Goal: Task Accomplishment & Management: Use online tool/utility

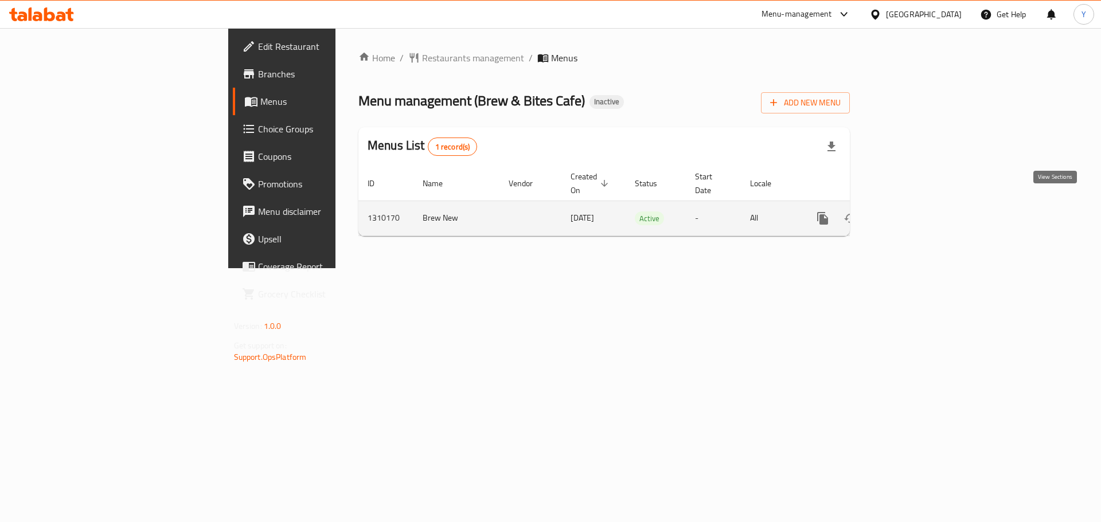
click at [911, 213] on icon "enhanced table" at bounding box center [905, 218] width 10 height 10
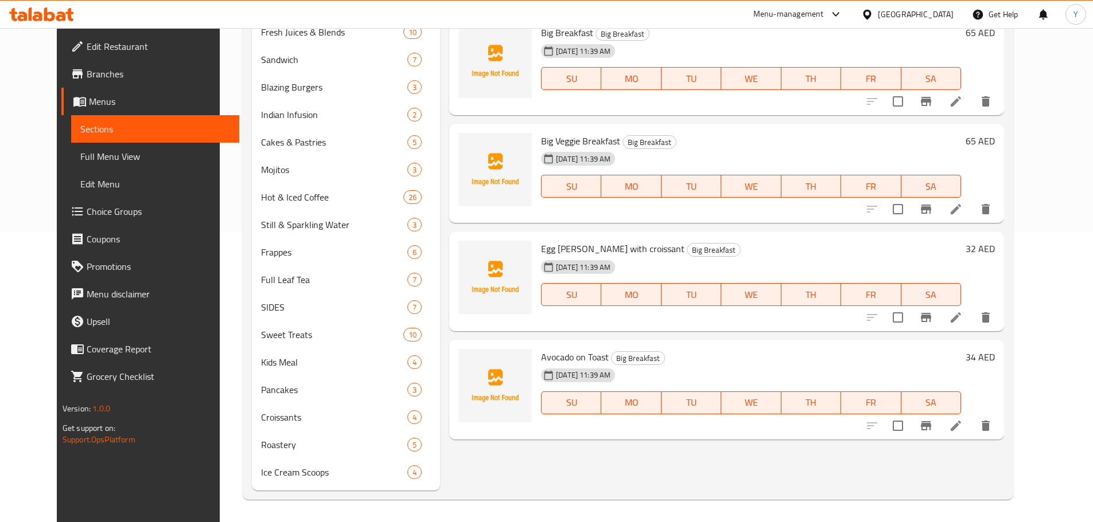
scroll to position [290, 0]
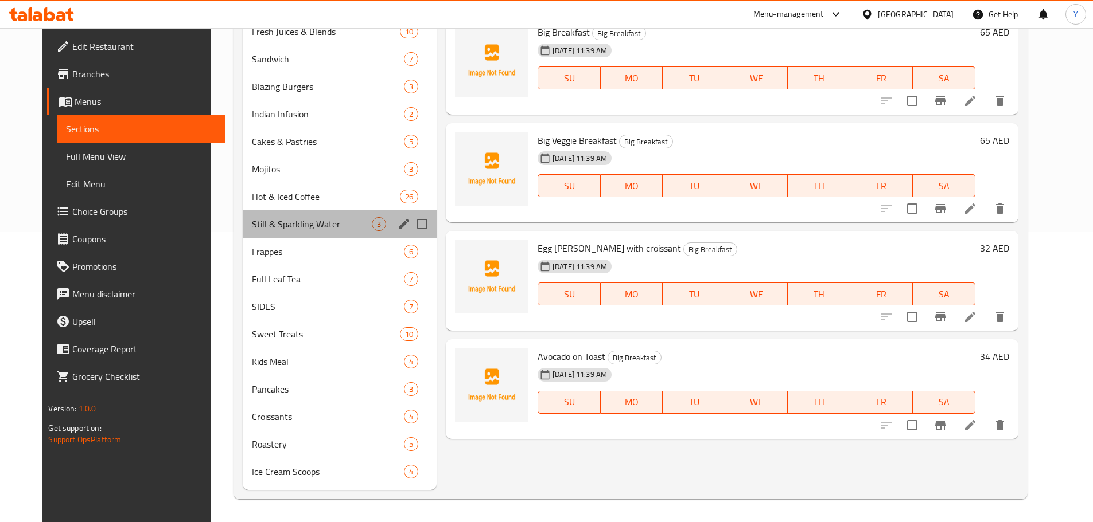
click at [314, 231] on div "Still & Sparkling Water 3" at bounding box center [340, 224] width 194 height 28
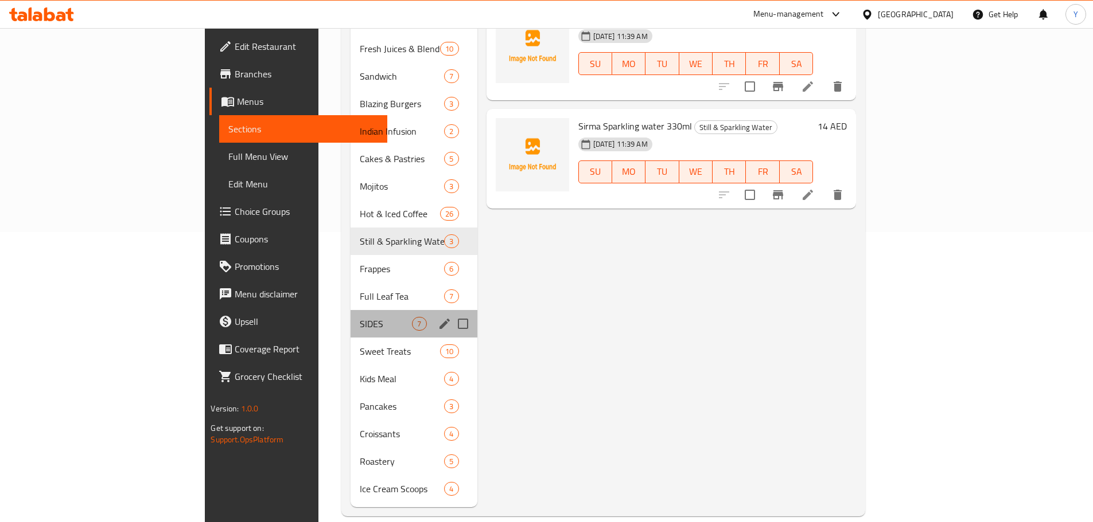
click at [350, 310] on div "SIDES 7" at bounding box center [413, 324] width 126 height 28
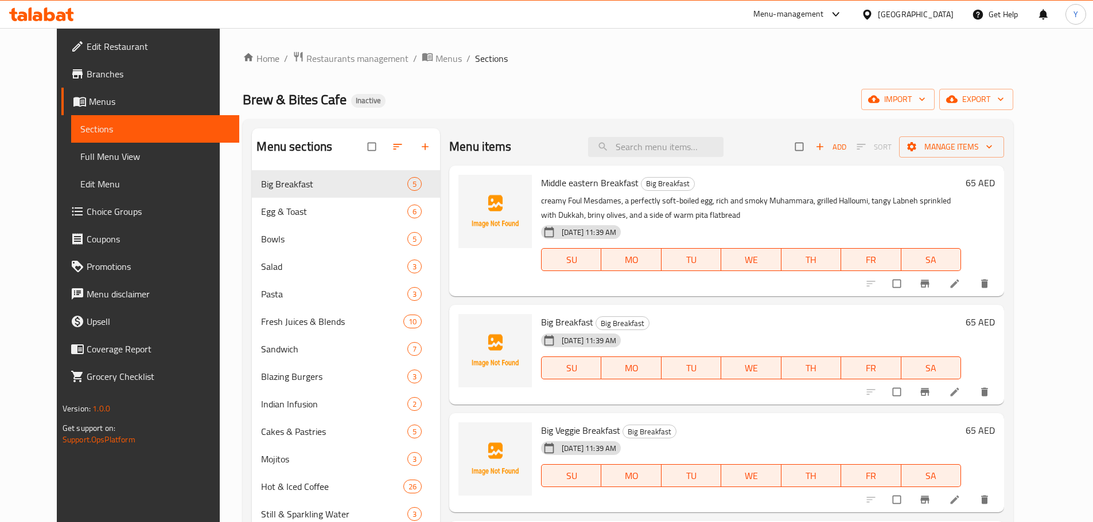
drag, startPoint x: 64, startPoint y: 159, endPoint x: 449, endPoint y: 10, distance: 413.0
click at [80, 159] on span "Full Menu View" at bounding box center [155, 157] width 150 height 14
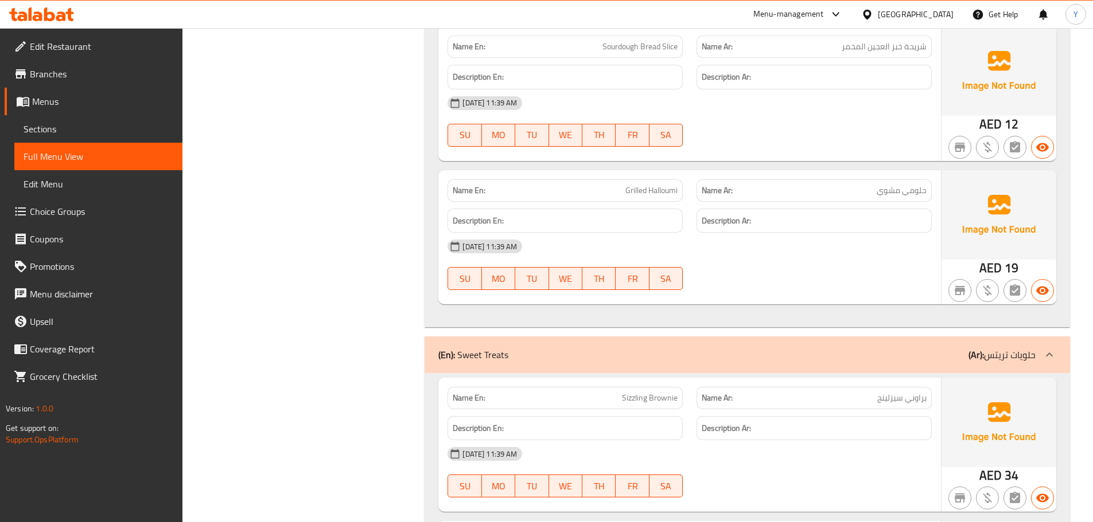
drag, startPoint x: 794, startPoint y: 138, endPoint x: 786, endPoint y: 434, distance: 296.6
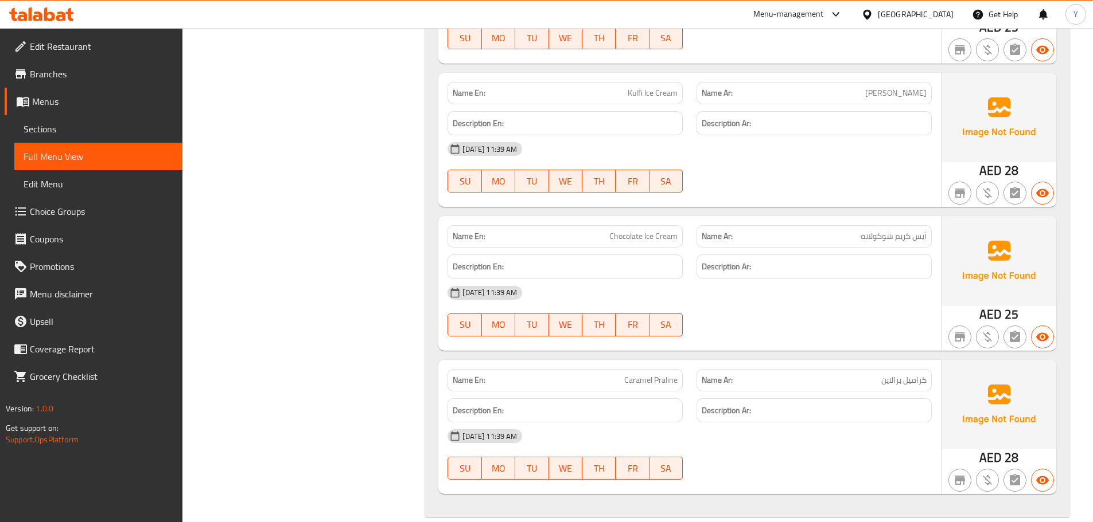
click at [883, 330] on div at bounding box center [813, 337] width 249 height 14
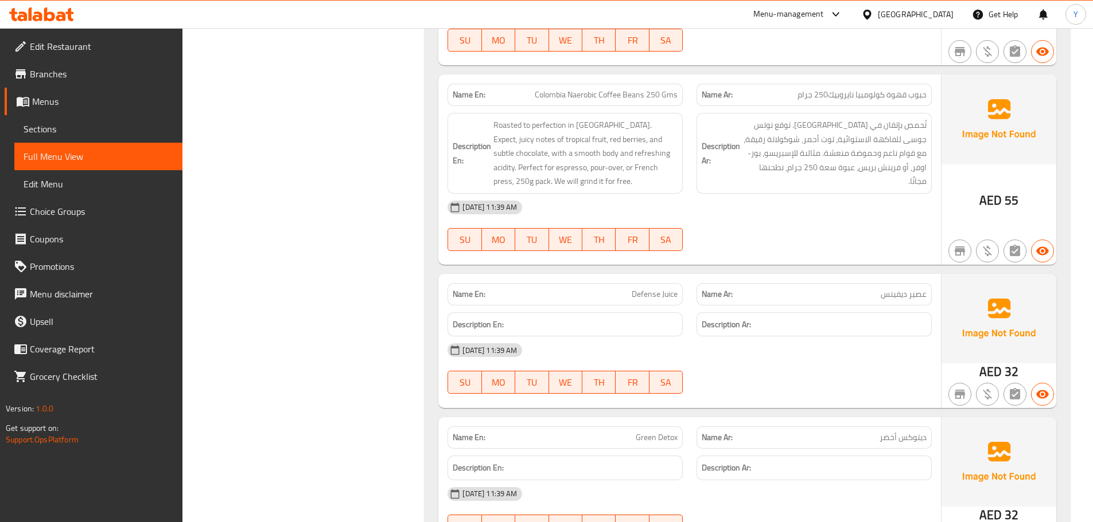
scroll to position [0, 0]
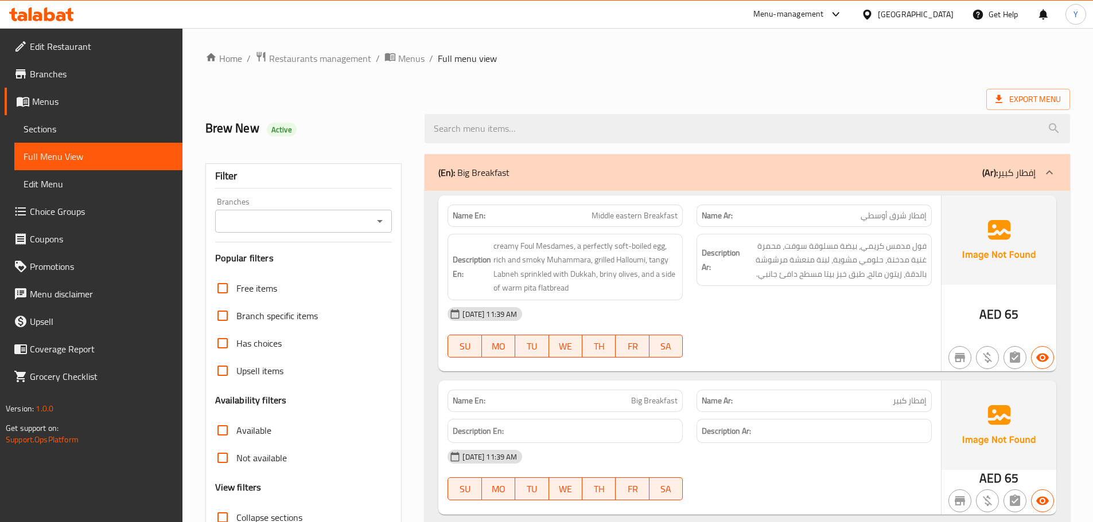
drag, startPoint x: 752, startPoint y: 204, endPoint x: 849, endPoint y: -69, distance: 289.5
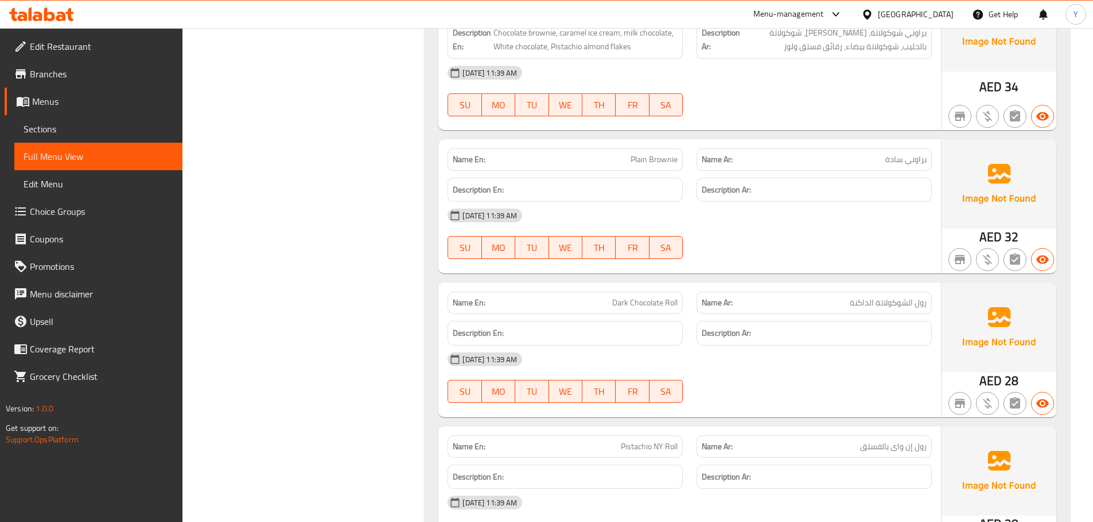
scroll to position [16804, 0]
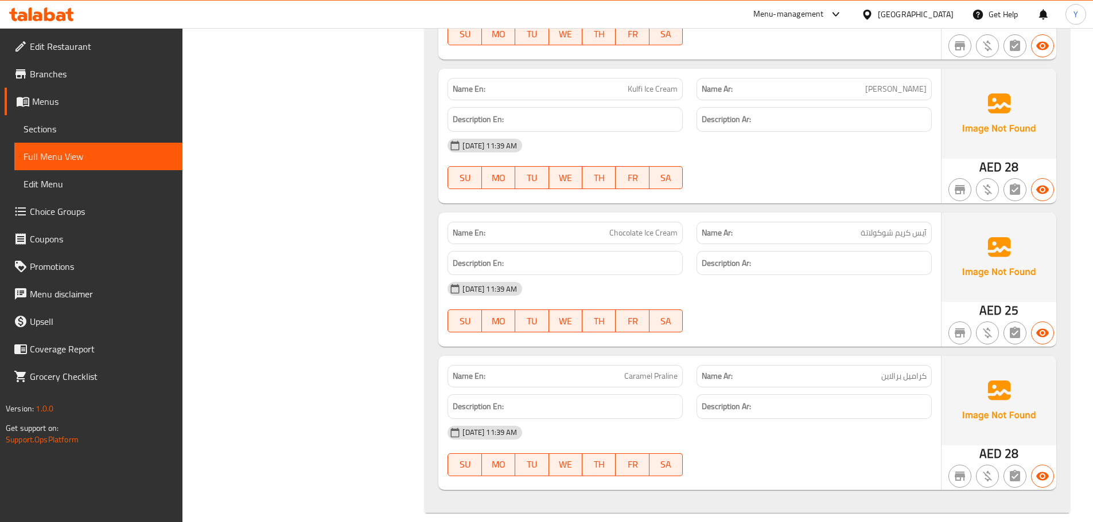
drag, startPoint x: 766, startPoint y: 238, endPoint x: 766, endPoint y: 481, distance: 243.2
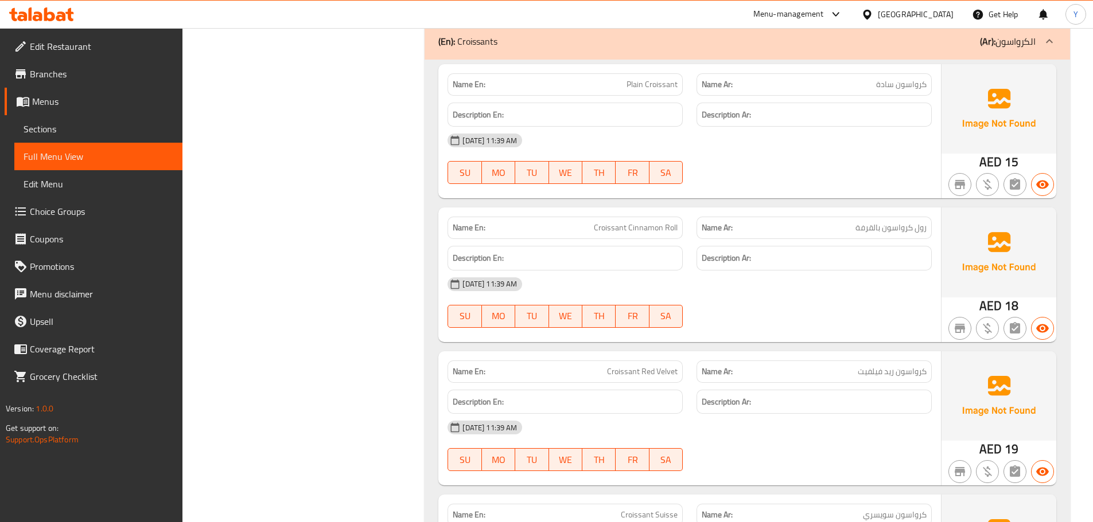
scroll to position [18972, 0]
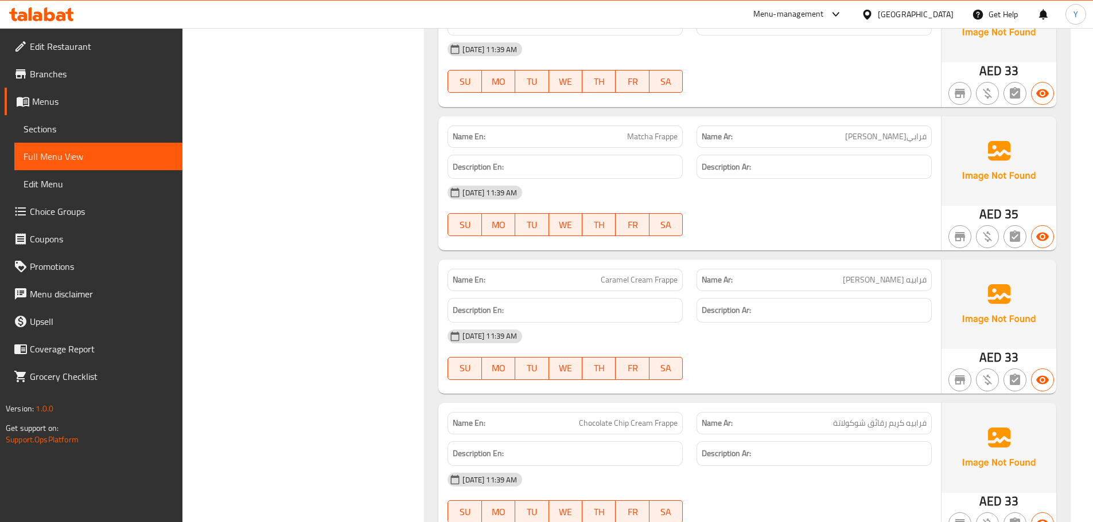
drag, startPoint x: 450, startPoint y: 372, endPoint x: 508, endPoint y: 46, distance: 331.0
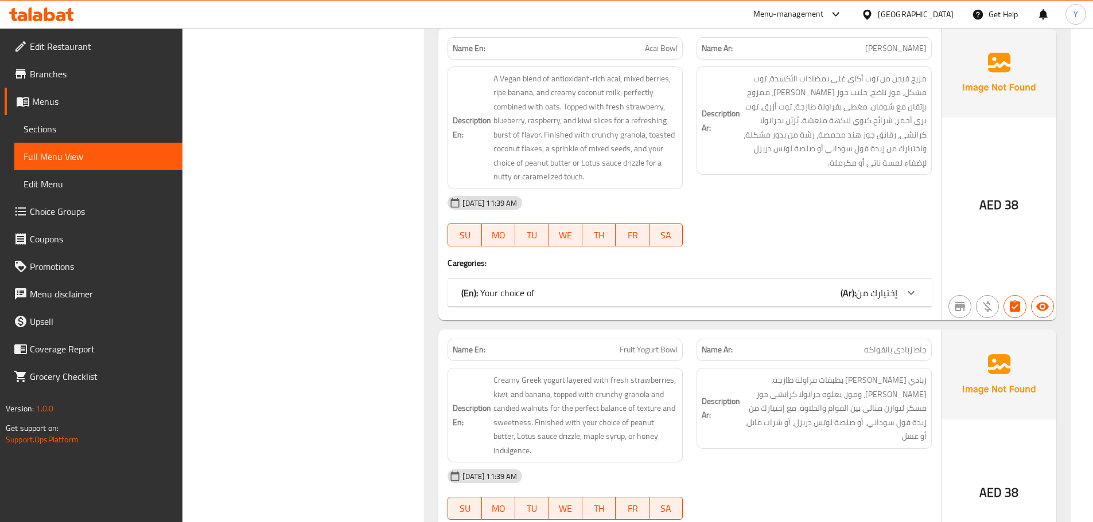
scroll to position [0, 0]
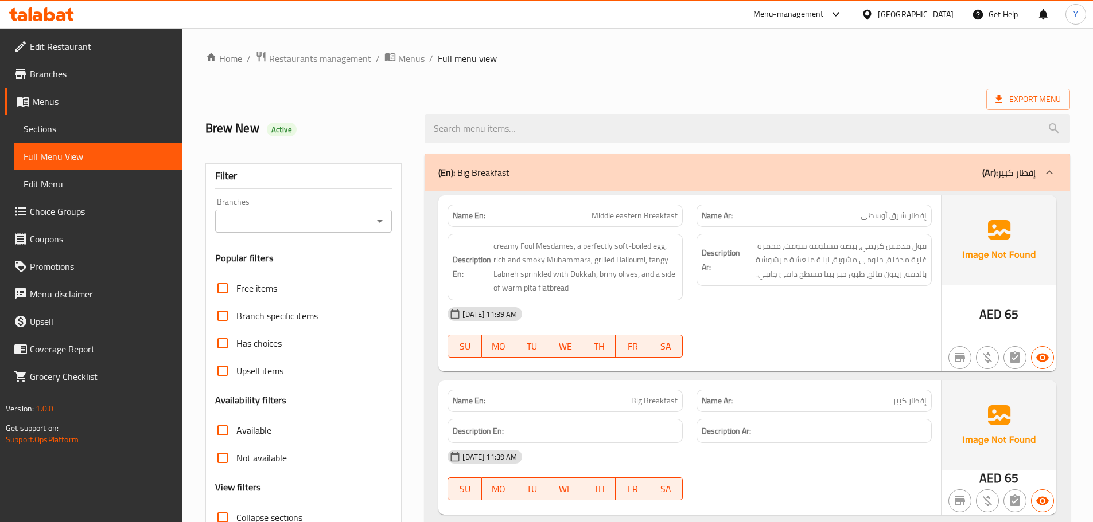
drag, startPoint x: 377, startPoint y: 284, endPoint x: 510, endPoint y: -69, distance: 377.8
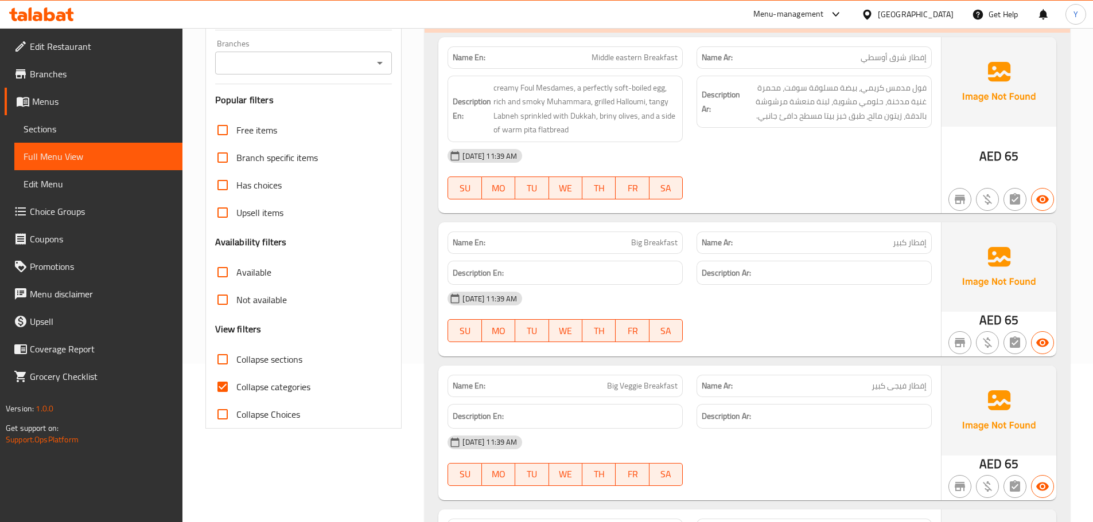
scroll to position [287, 0]
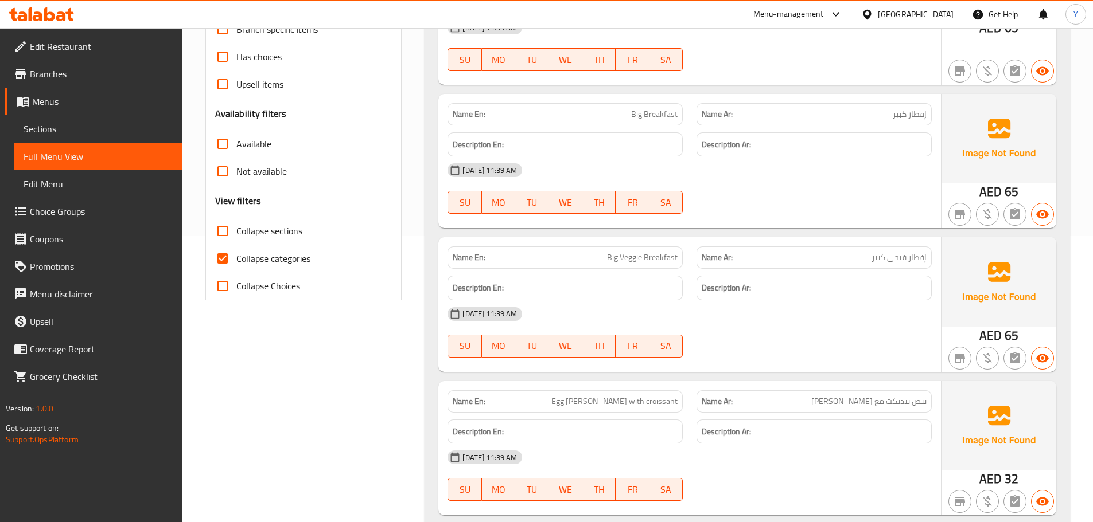
click at [268, 237] on span "Collapse sections" at bounding box center [269, 231] width 66 height 14
click at [236, 237] on input "Collapse sections" at bounding box center [223, 231] width 28 height 28
checkbox input "true"
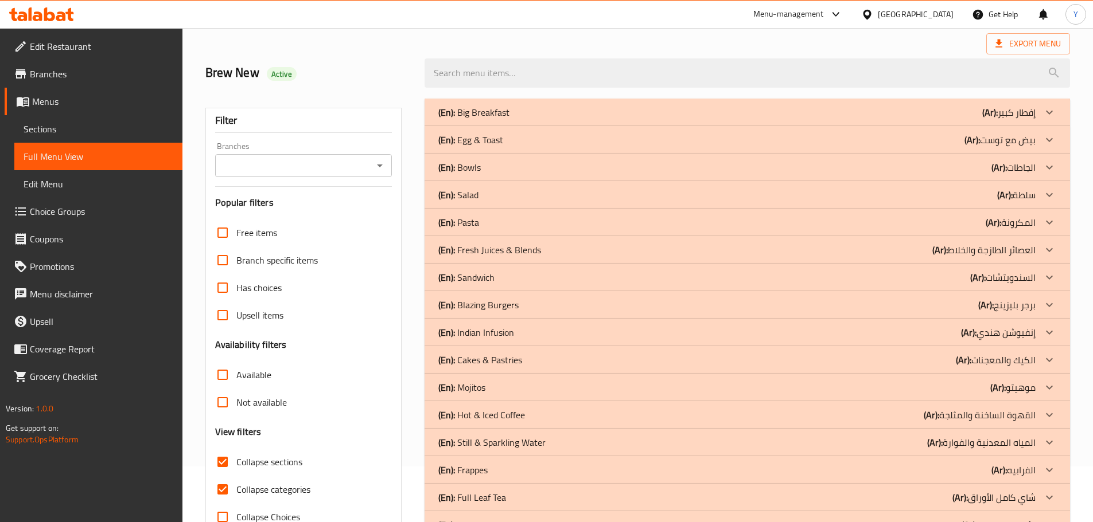
scroll to position [0, 0]
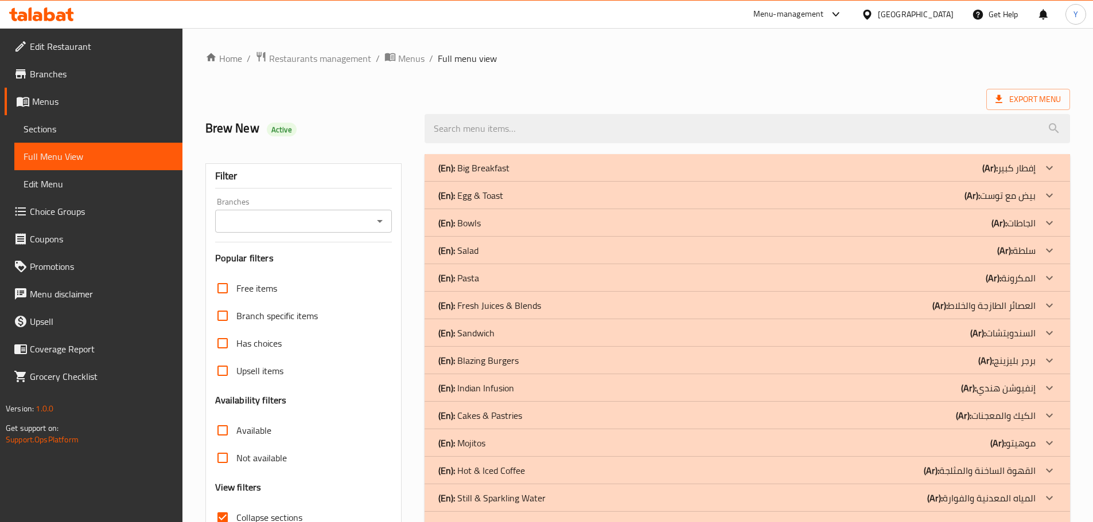
click at [591, 166] on div "(En): Big Breakfast (Ar): إفطار كبير" at bounding box center [736, 168] width 597 height 14
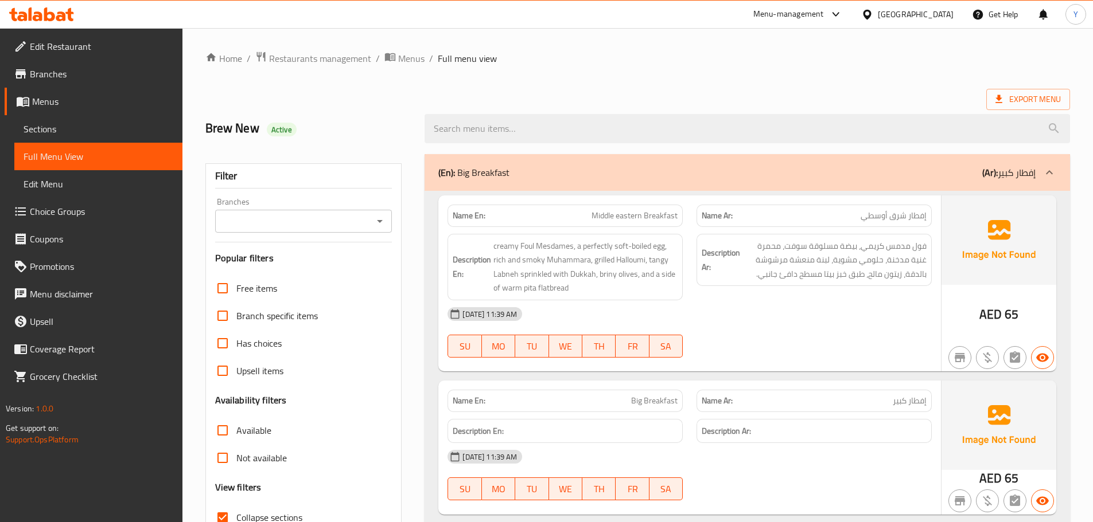
click at [59, 107] on span "Menus" at bounding box center [102, 102] width 141 height 14
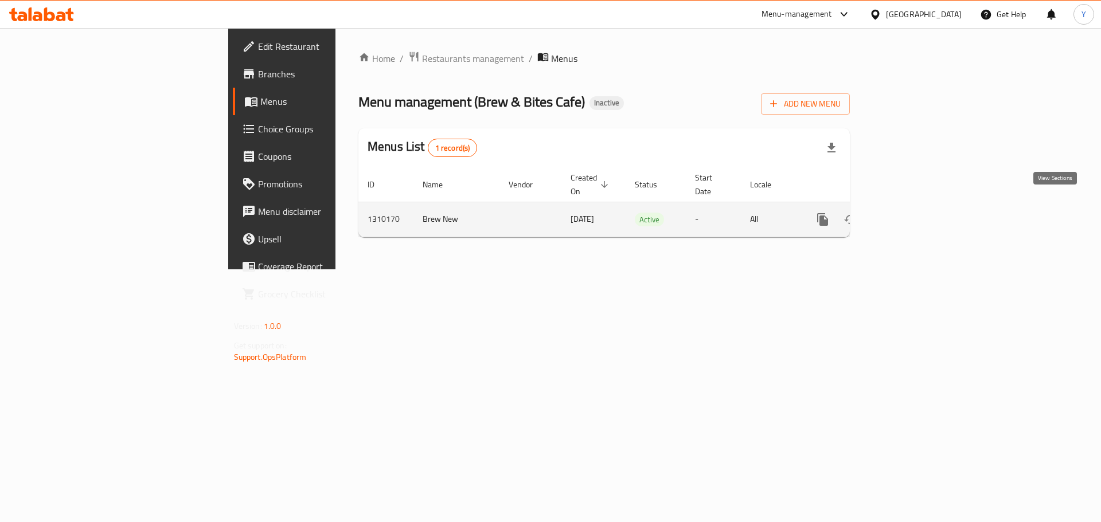
click at [912, 213] on icon "enhanced table" at bounding box center [906, 220] width 14 height 14
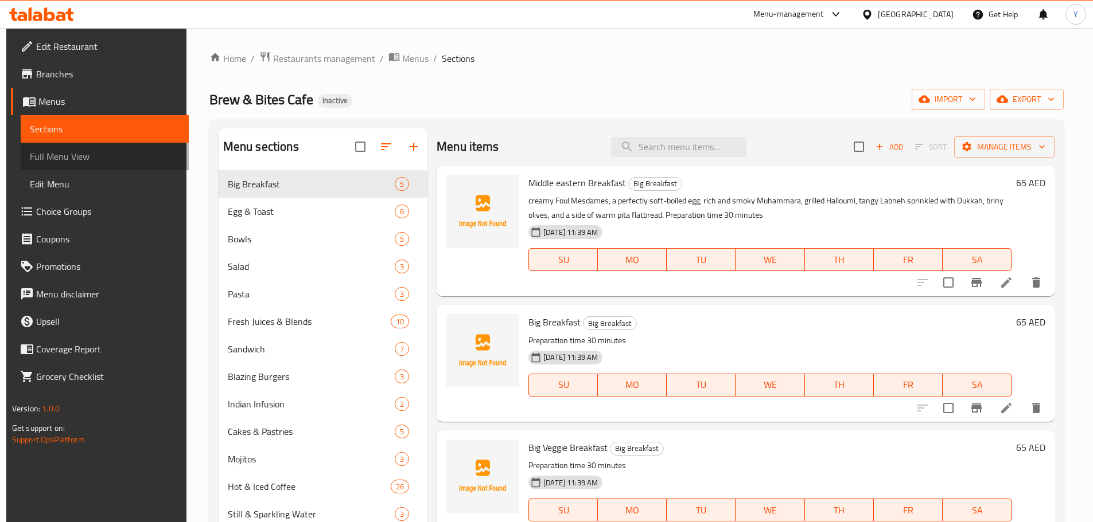
click at [69, 156] on span "Full Menu View" at bounding box center [105, 157] width 150 height 14
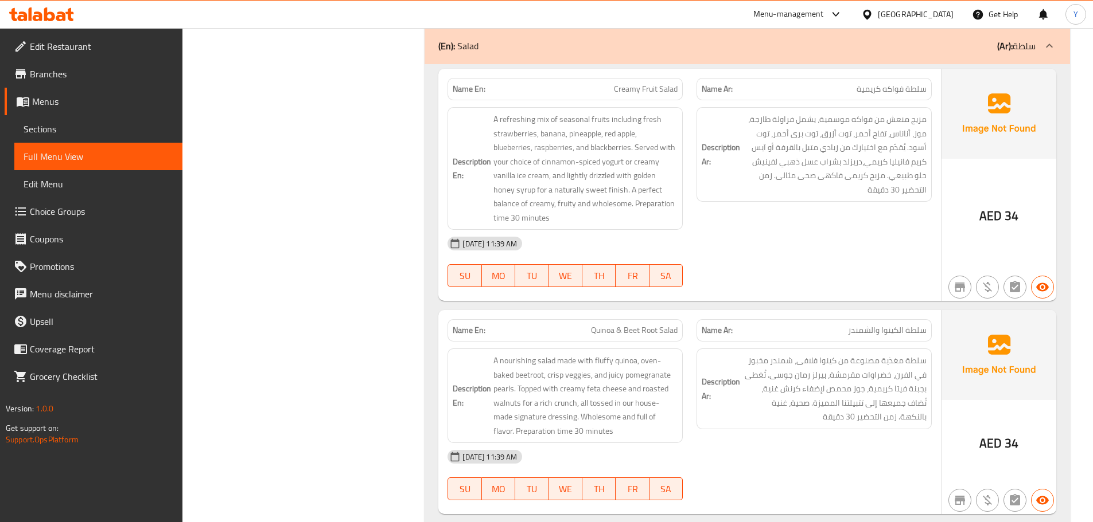
drag, startPoint x: 653, startPoint y: 503, endPoint x: 695, endPoint y: 426, distance: 88.0
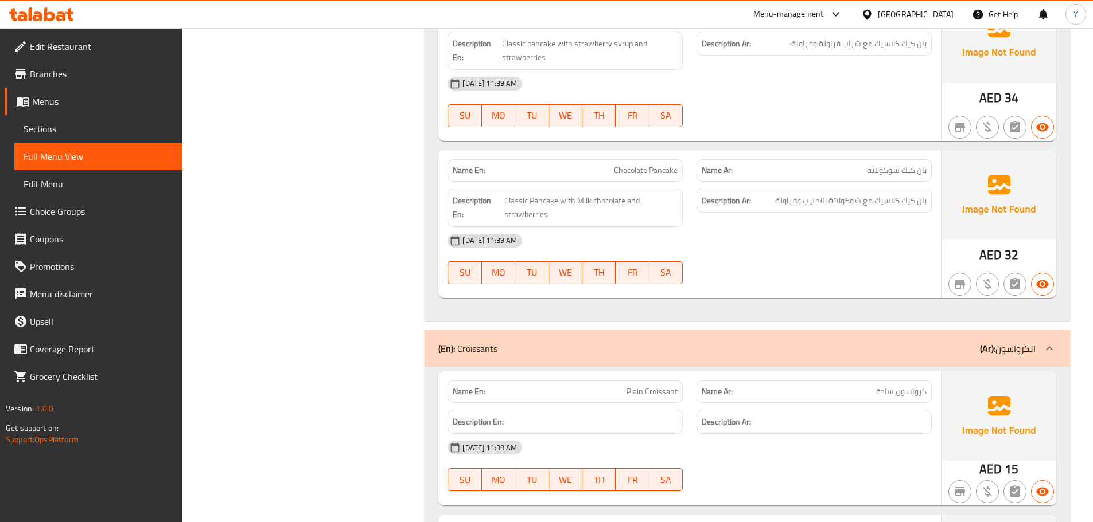
drag, startPoint x: 740, startPoint y: 283, endPoint x: 739, endPoint y: 399, distance: 115.8
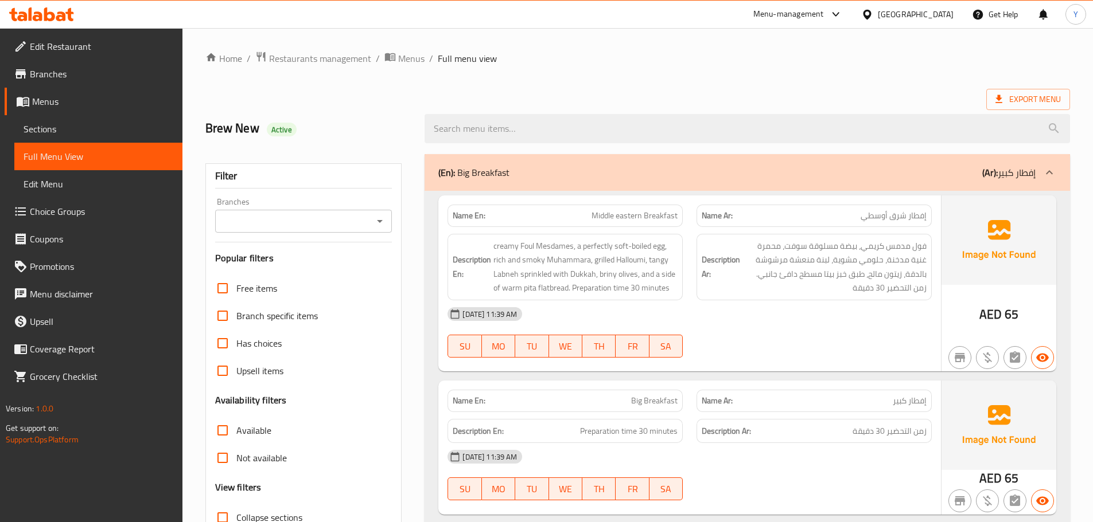
drag, startPoint x: 740, startPoint y: 433, endPoint x: 729, endPoint y: -22, distance: 455.5
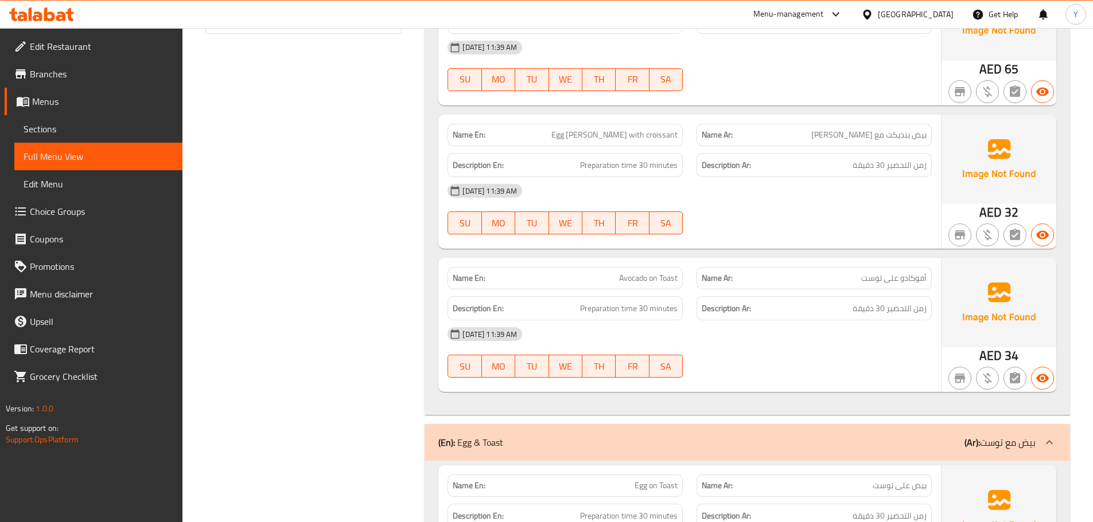
scroll to position [631, 0]
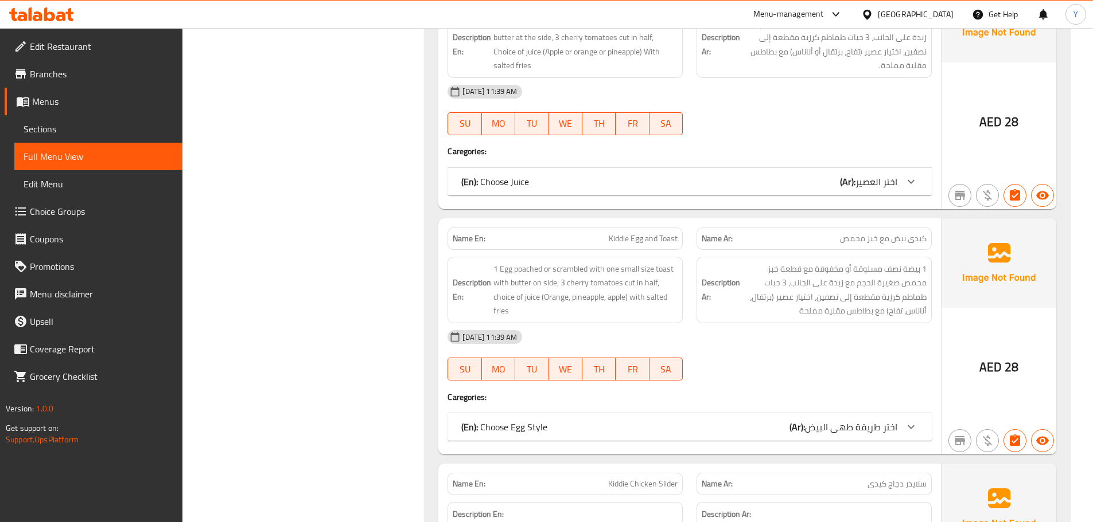
drag, startPoint x: 762, startPoint y: 209, endPoint x: 766, endPoint y: 482, distance: 273.0
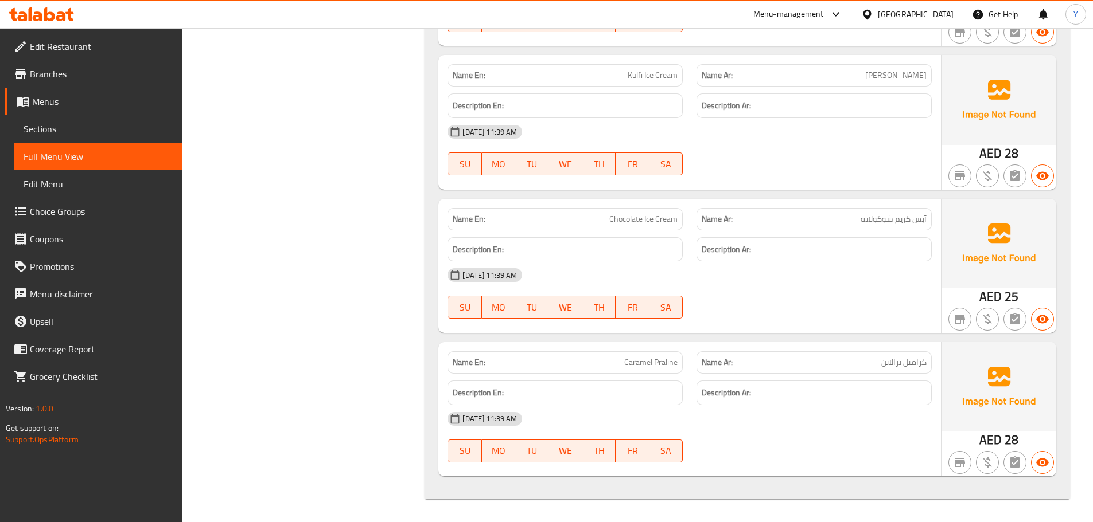
click at [467, 368] on strong "Name En:" at bounding box center [468, 363] width 33 height 12
copy strong "Name En:"
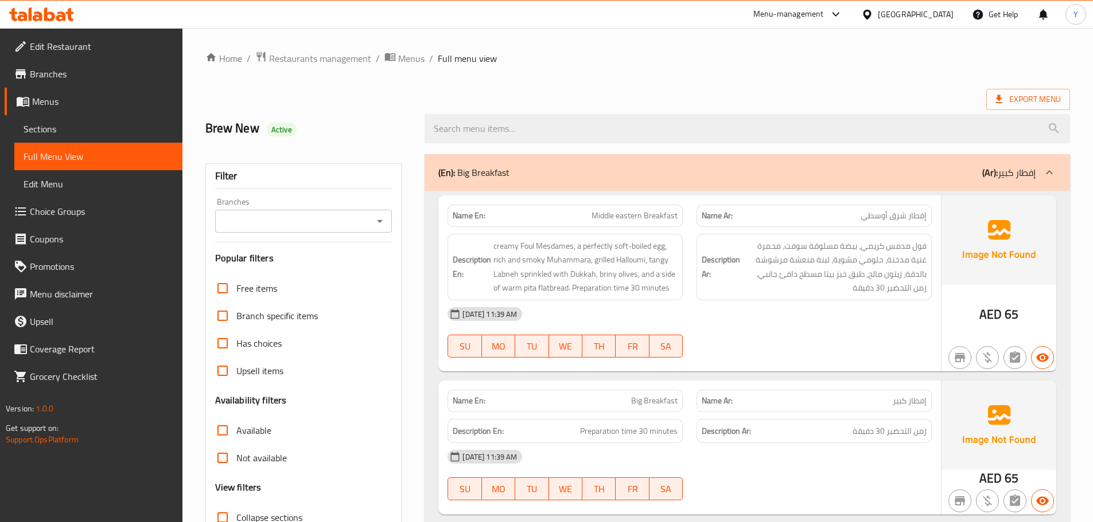
drag, startPoint x: 795, startPoint y: 309, endPoint x: 799, endPoint y: -32, distance: 340.1
click at [1022, 92] on span "Export Menu" at bounding box center [1027, 99] width 65 height 14
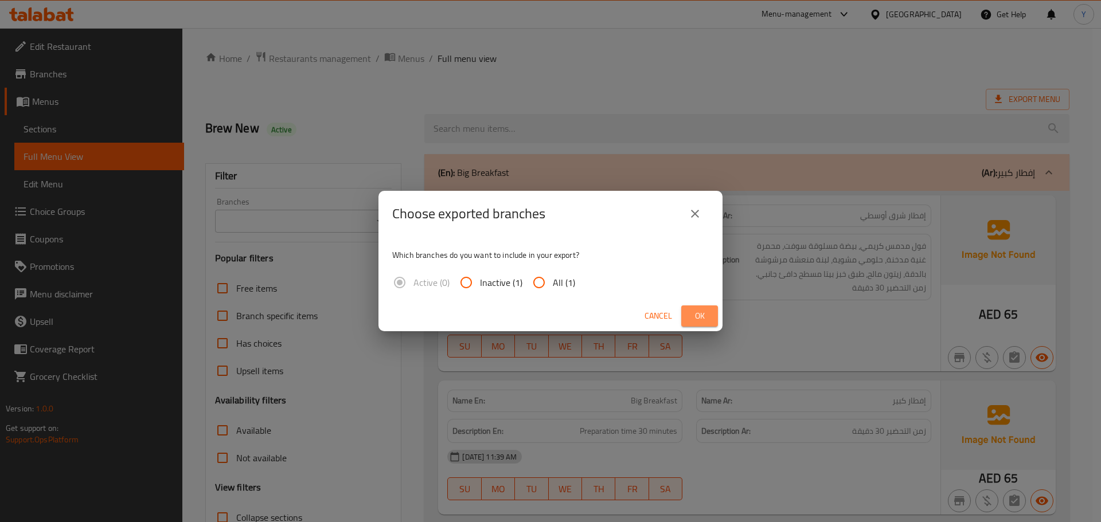
click at [703, 315] on span "Ok" at bounding box center [700, 316] width 18 height 14
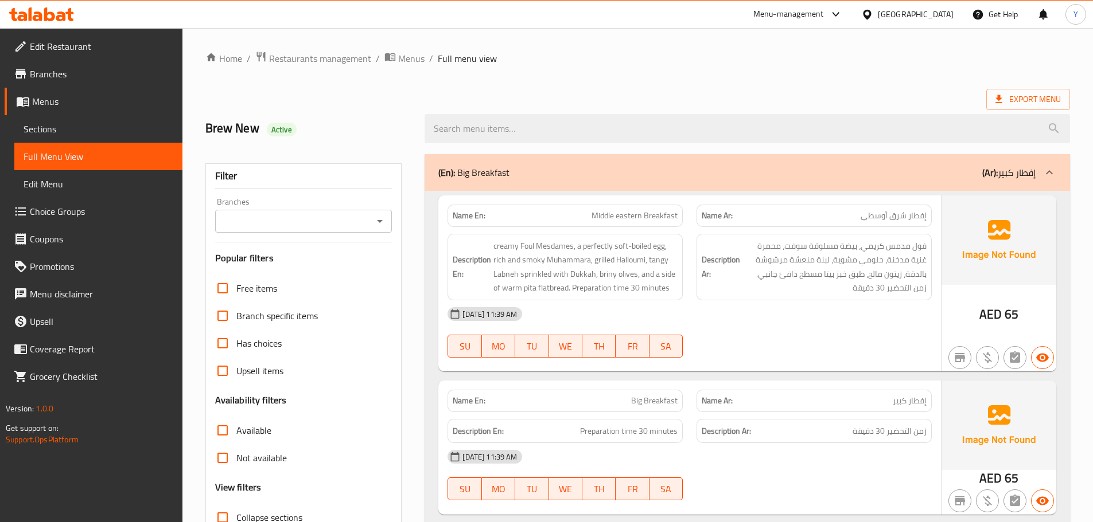
click at [918, 60] on ol "Home / Restaurants management / Menus / Full menu view" at bounding box center [637, 58] width 864 height 15
click at [764, 295] on div "Description Ar: فول مدمس كريمي، بيضة مسلوقة سوفت، محمرة غنية مدخنة، حلومي مشوية…" at bounding box center [813, 267] width 235 height 67
click at [902, 315] on div "[DATE] 11:39 AM" at bounding box center [689, 315] width 498 height 28
click at [935, 356] on div at bounding box center [813, 358] width 249 height 14
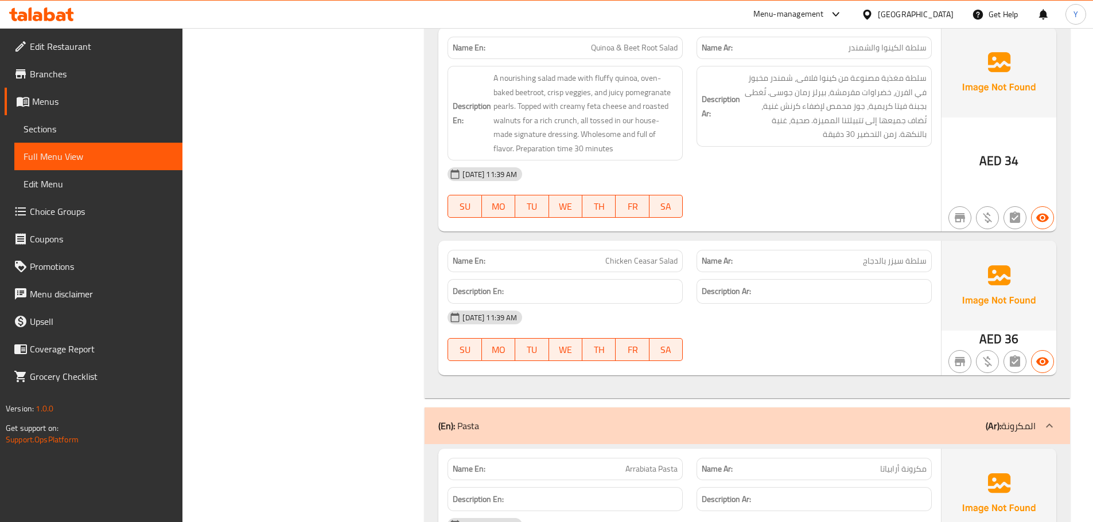
drag, startPoint x: 695, startPoint y: 107, endPoint x: 727, endPoint y: 299, distance: 195.4
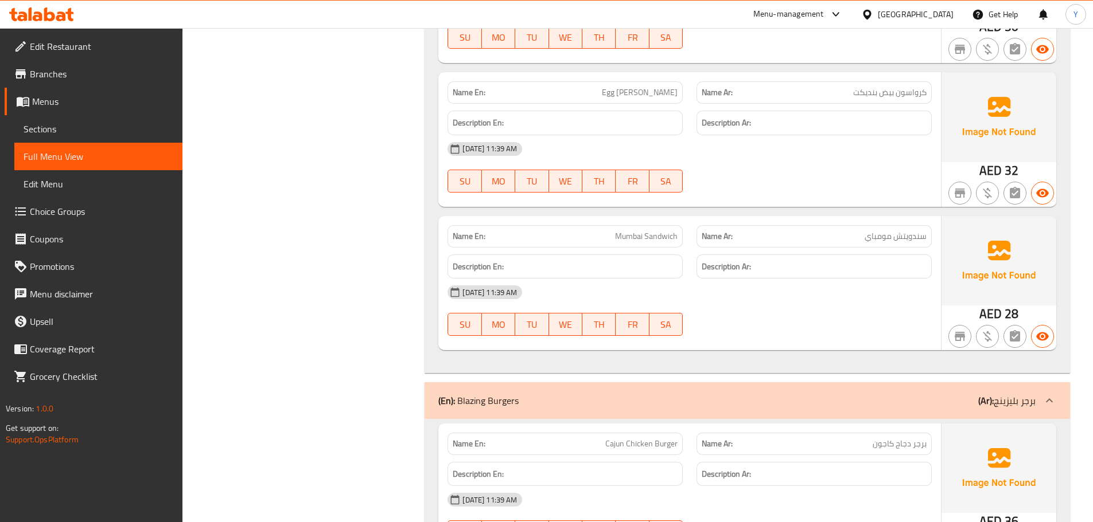
drag, startPoint x: 736, startPoint y: 288, endPoint x: 728, endPoint y: 360, distance: 72.1
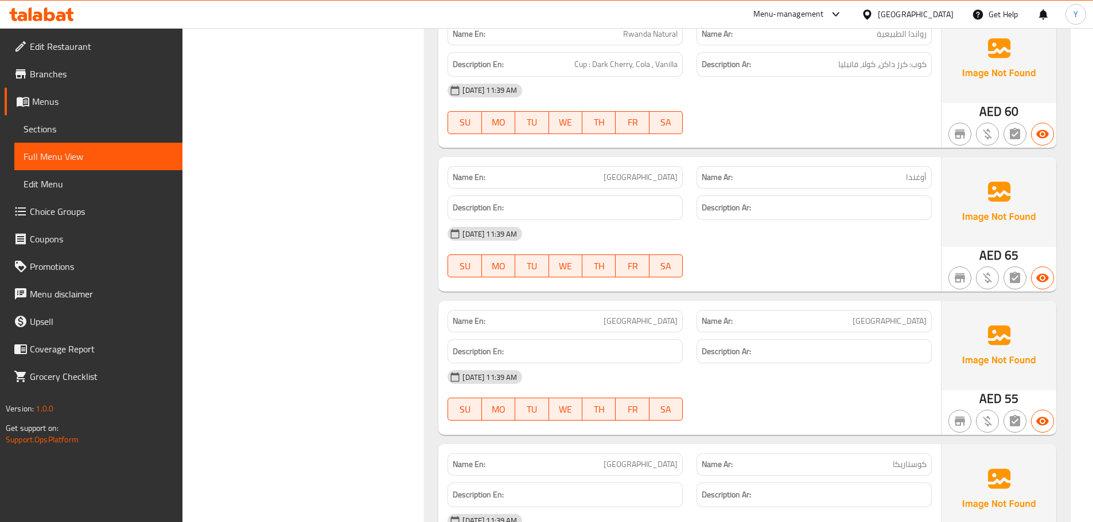
scroll to position [21021, 0]
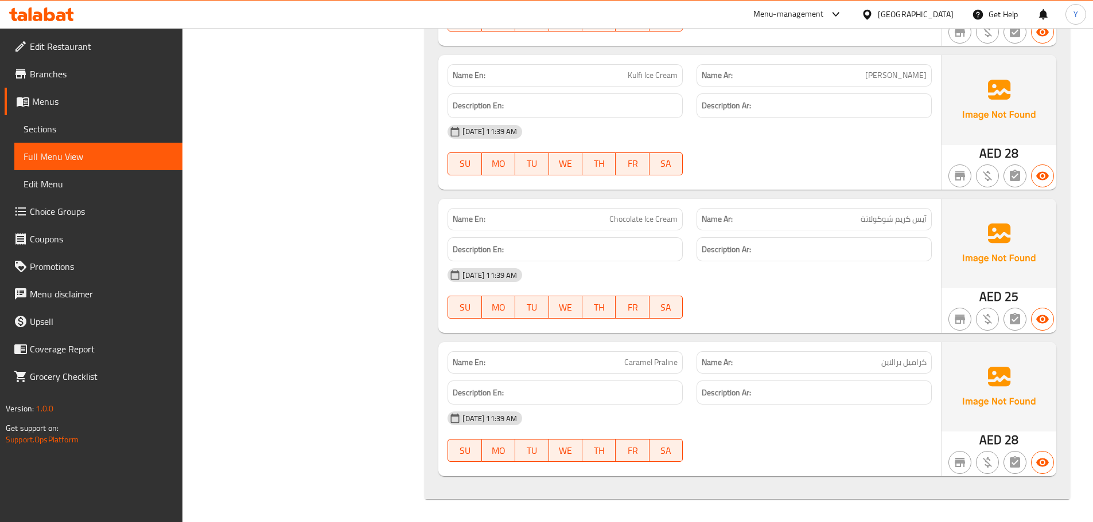
drag, startPoint x: 726, startPoint y: 299, endPoint x: 727, endPoint y: 411, distance: 111.8
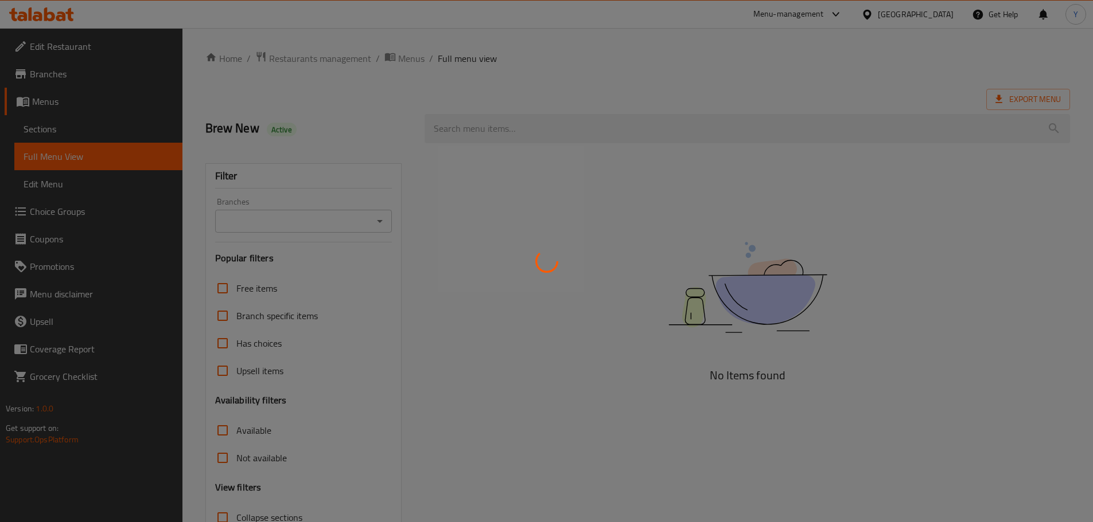
scroll to position [88, 0]
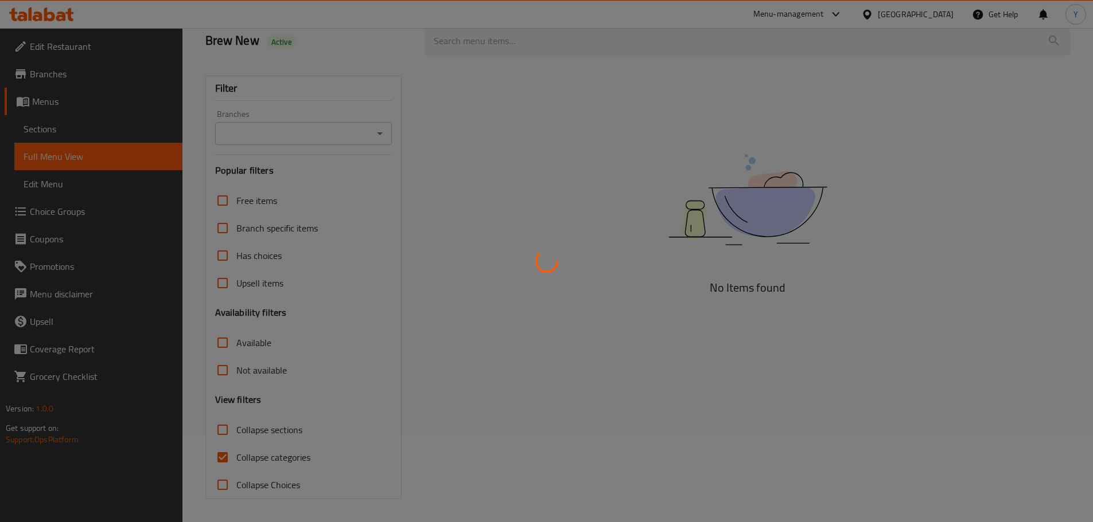
click at [740, 251] on div at bounding box center [546, 261] width 1093 height 522
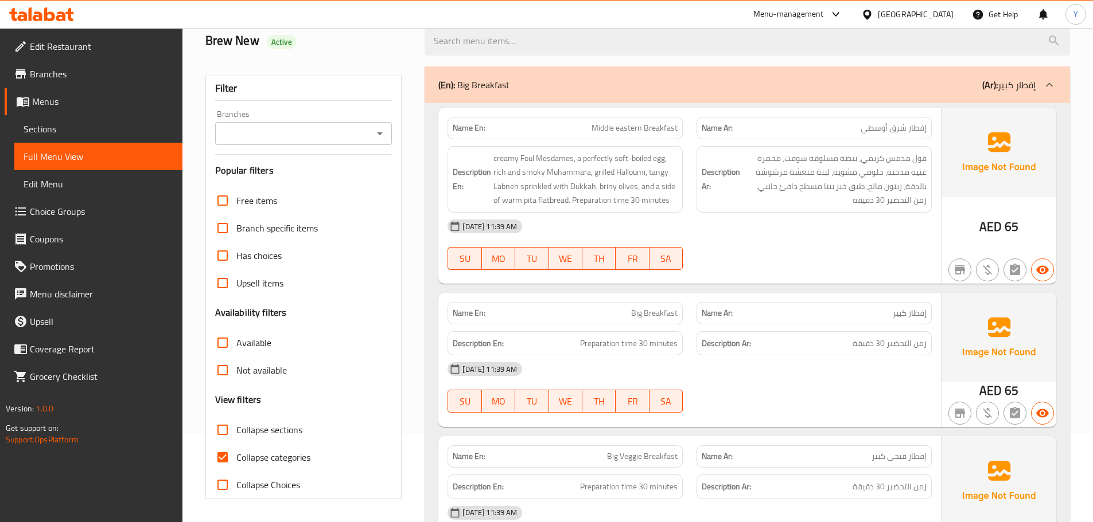
click at [616, 309] on p "Name En: Big Breakfast" at bounding box center [564, 313] width 225 height 12
copy span "Big Breakfast"
click at [616, 309] on p "Name En: Big Breakfast" at bounding box center [564, 313] width 225 height 12
